Goal: Find specific page/section: Find specific page/section

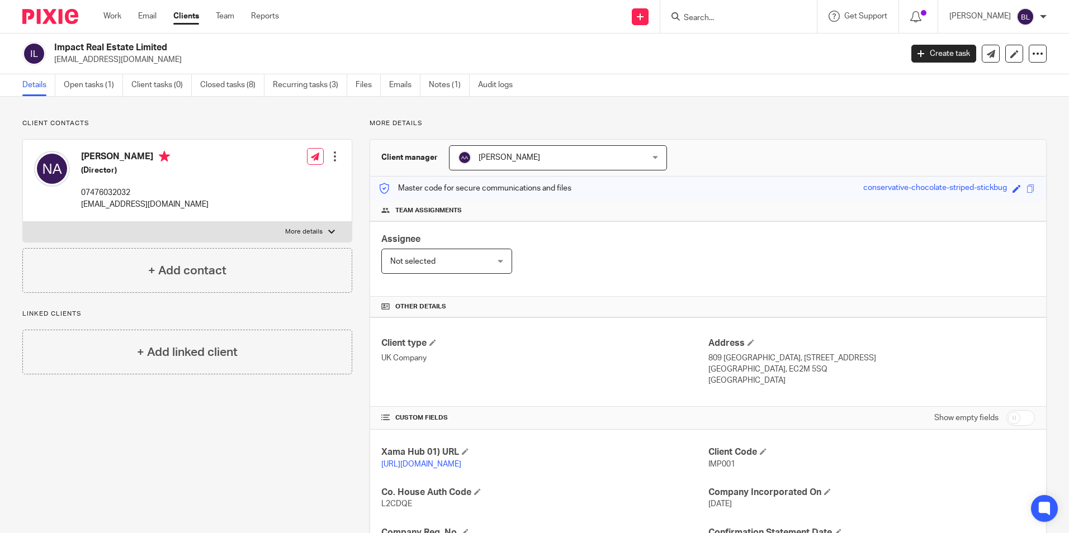
click at [721, 20] on input "Search" at bounding box center [732, 18] width 101 height 10
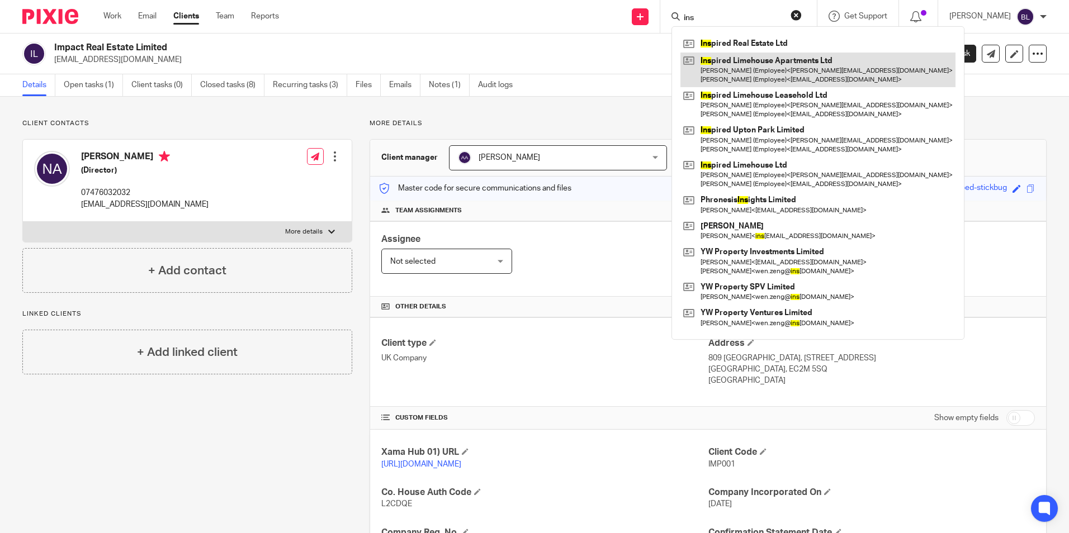
type input "ins"
click at [751, 62] on link at bounding box center [817, 70] width 275 height 35
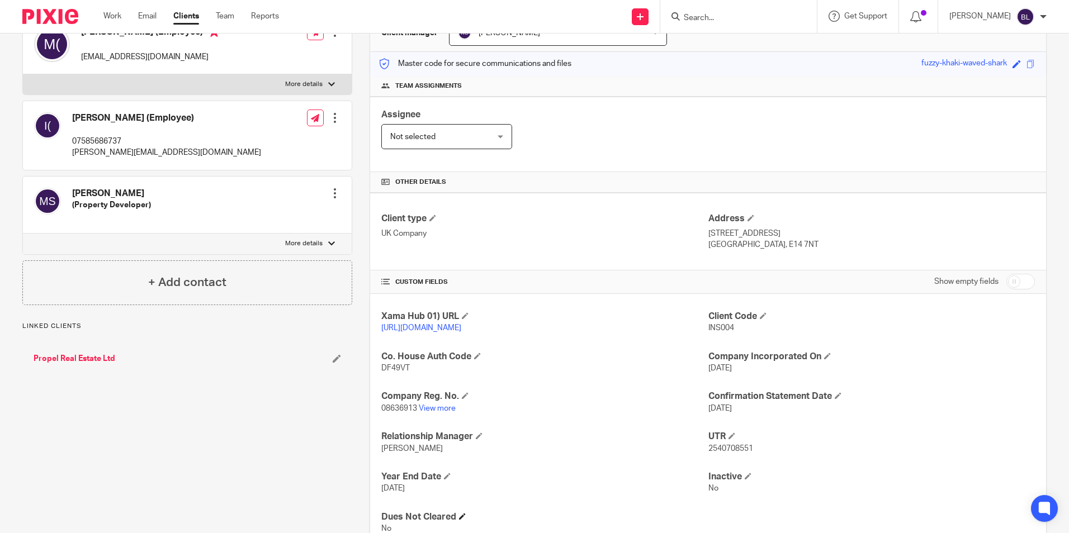
scroll to position [168, 0]
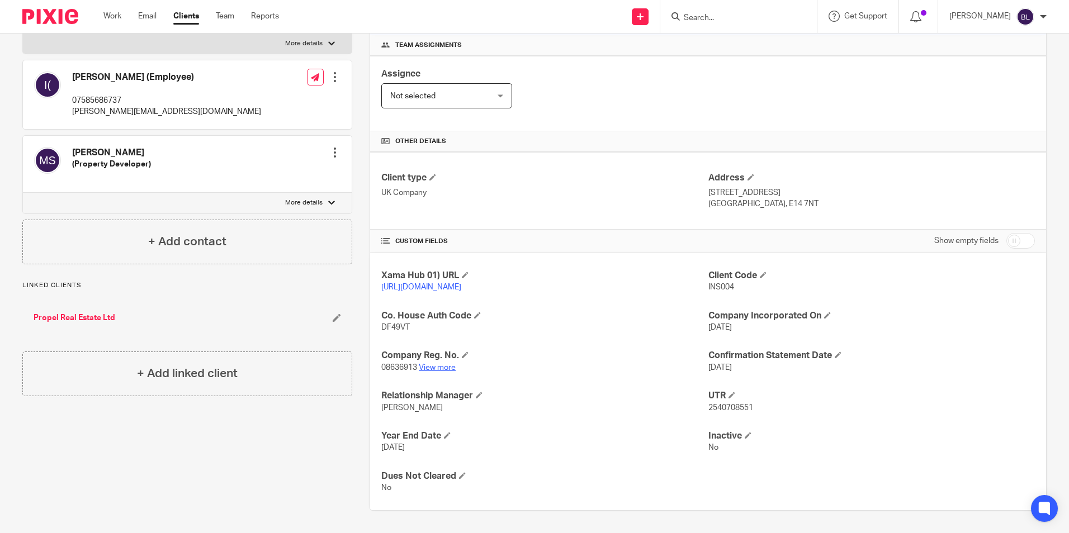
click at [445, 372] on link "View more" at bounding box center [437, 368] width 37 height 8
